Goal: Navigation & Orientation: Find specific page/section

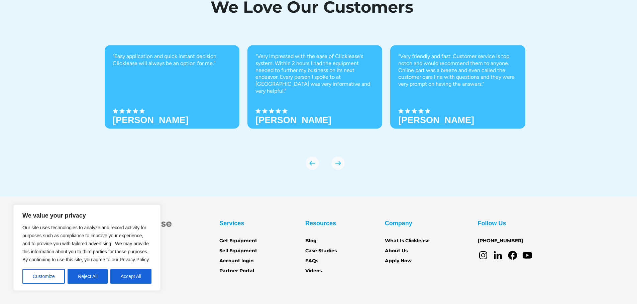
scroll to position [2335, 0]
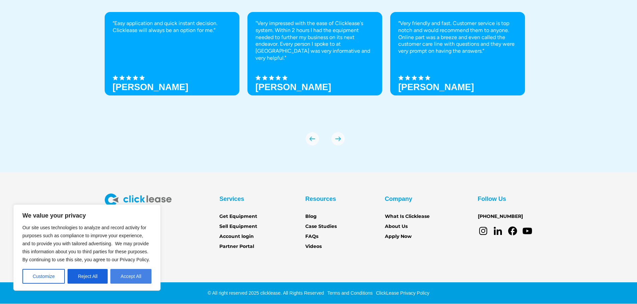
click at [124, 276] on button "Accept All" at bounding box center [130, 276] width 41 height 15
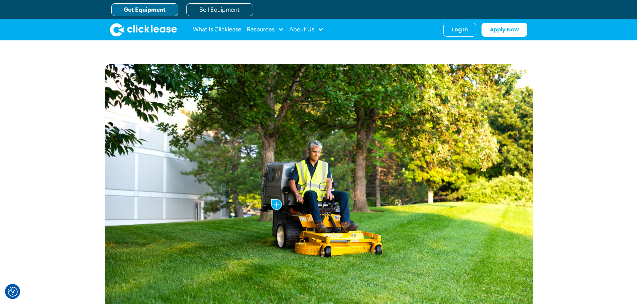
scroll to position [0, 0]
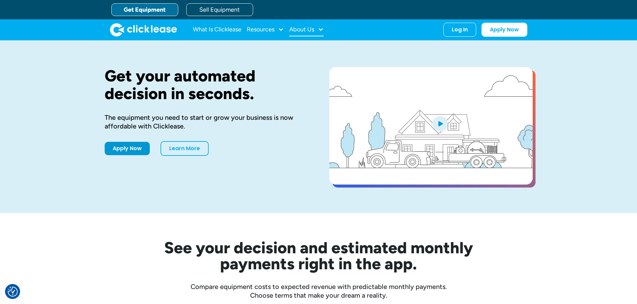
click at [297, 29] on div "About Us" at bounding box center [301, 29] width 25 height 0
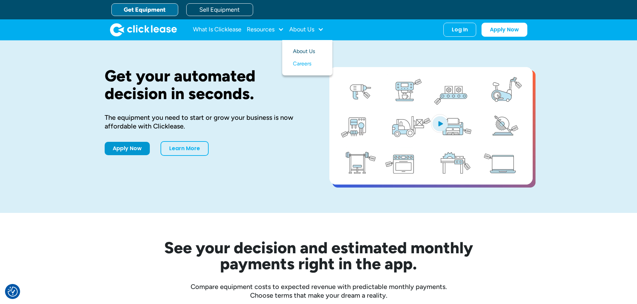
click at [303, 50] on link "About Us" at bounding box center [307, 51] width 29 height 12
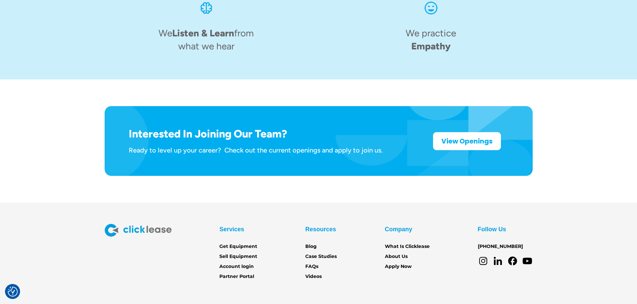
scroll to position [1040, 0]
